Goal: Transaction & Acquisition: Purchase product/service

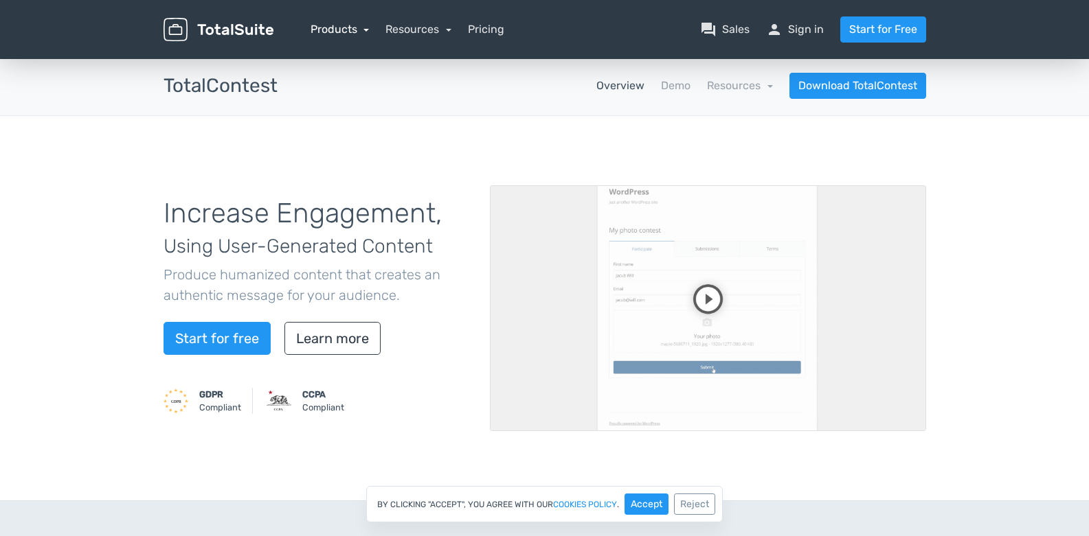
click at [342, 32] on link "Products" at bounding box center [339, 29] width 59 height 13
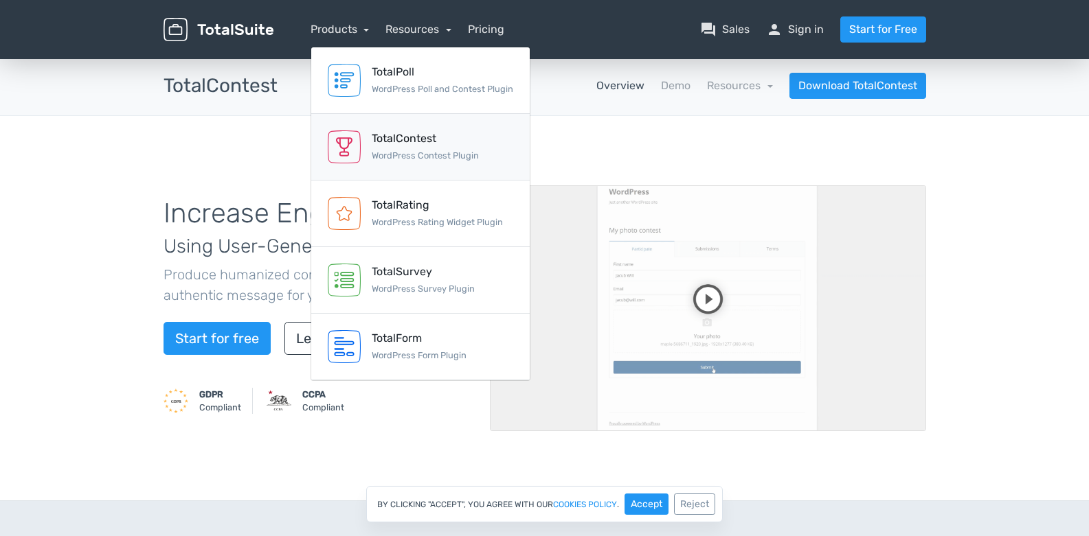
click at [418, 144] on div "TotalContest" at bounding box center [425, 139] width 107 height 16
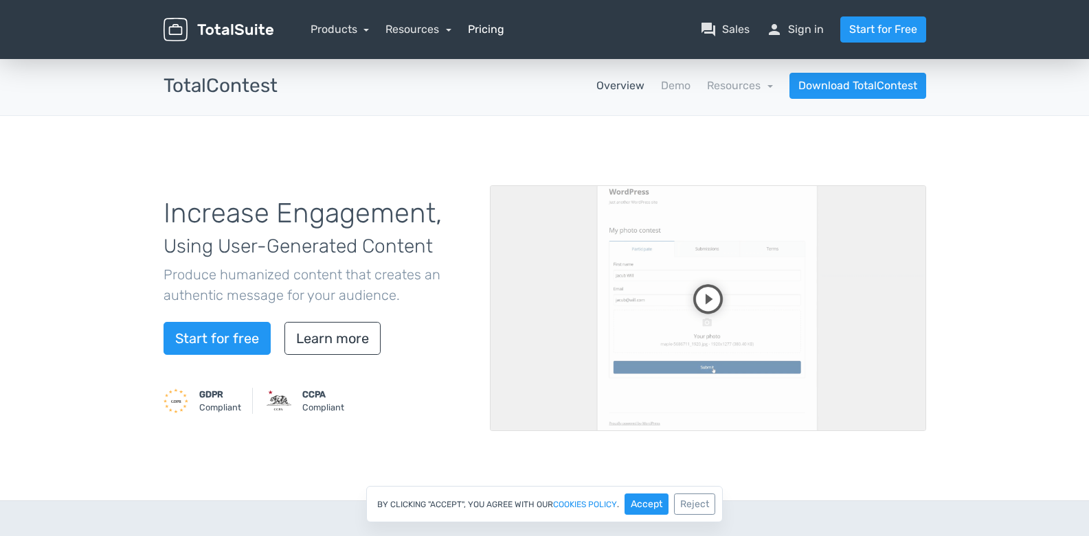
click at [497, 23] on link "Pricing" at bounding box center [486, 29] width 36 height 16
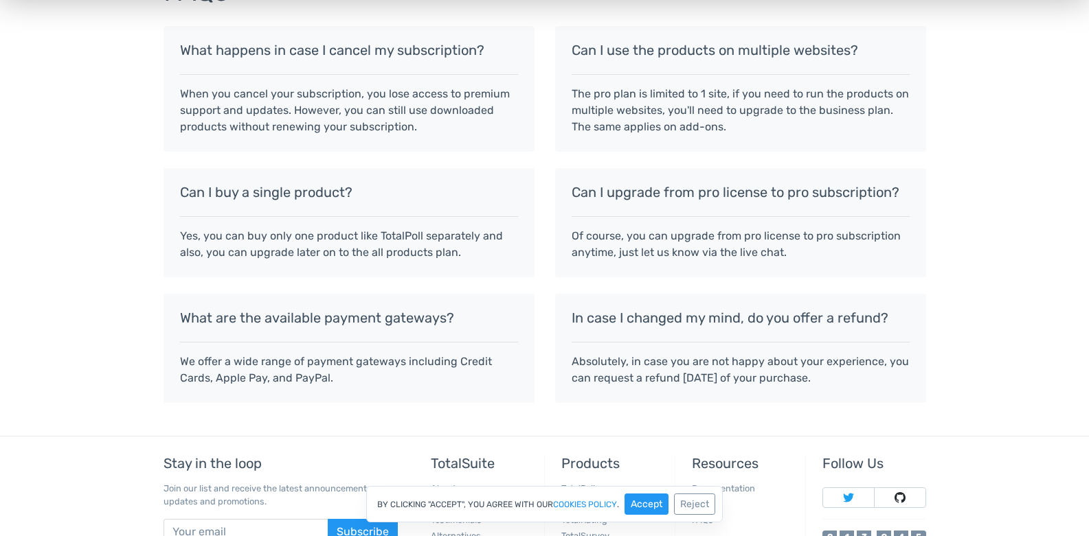
scroll to position [1285, 0]
